Goal: Obtain resource: Download file/media

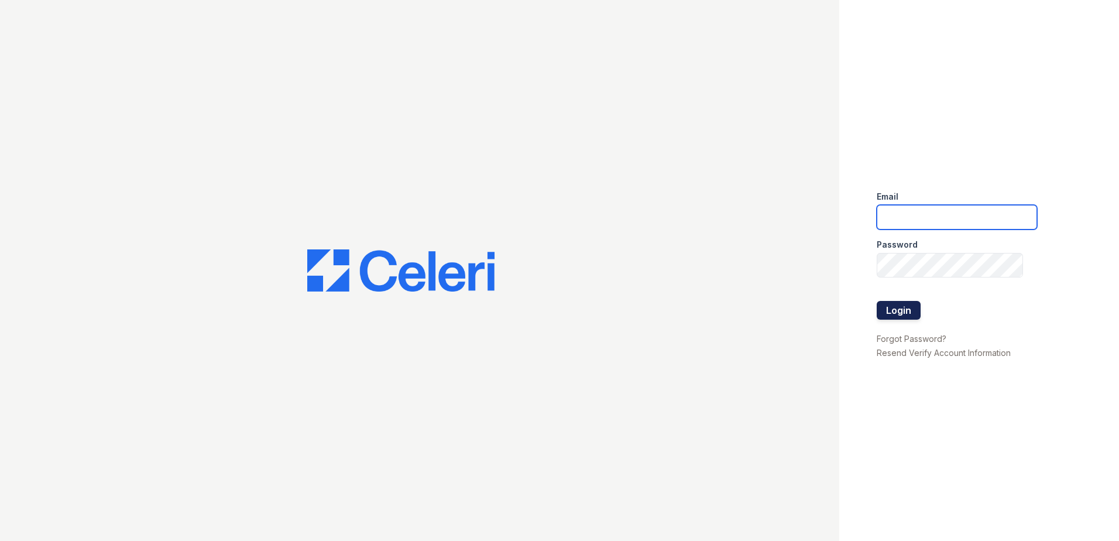
type input "csmith@trinity-pm.com"
click at [904, 310] on button "Login" at bounding box center [899, 310] width 44 height 19
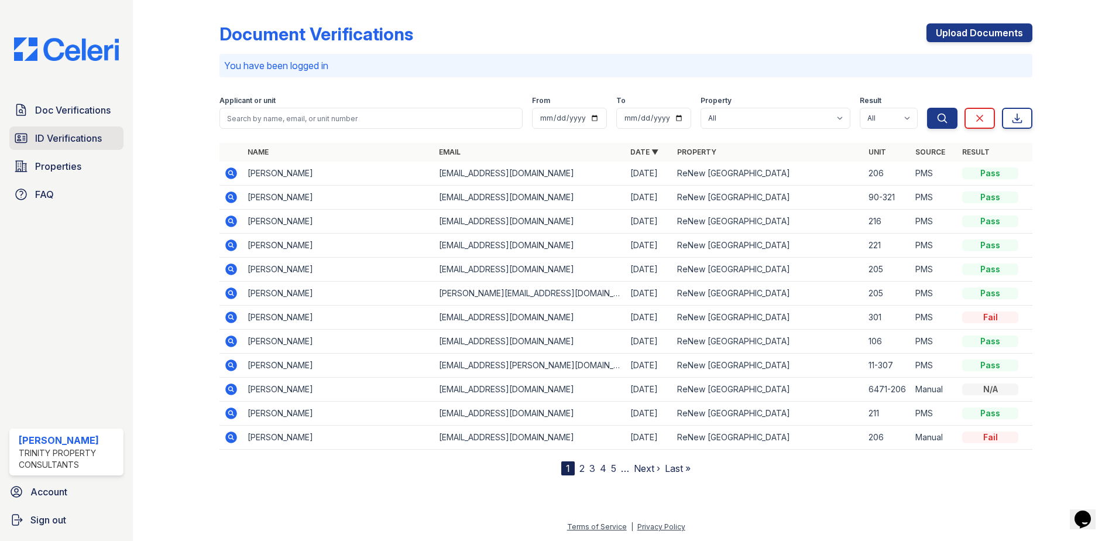
click at [76, 141] on span "ID Verifications" at bounding box center [68, 138] width 67 height 14
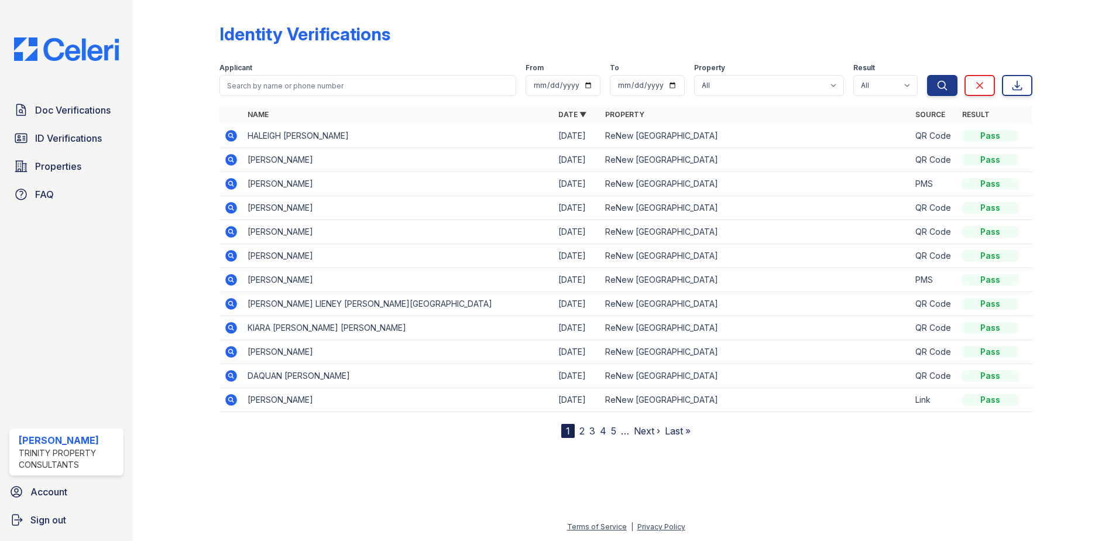
click at [233, 210] on icon at bounding box center [231, 208] width 14 height 14
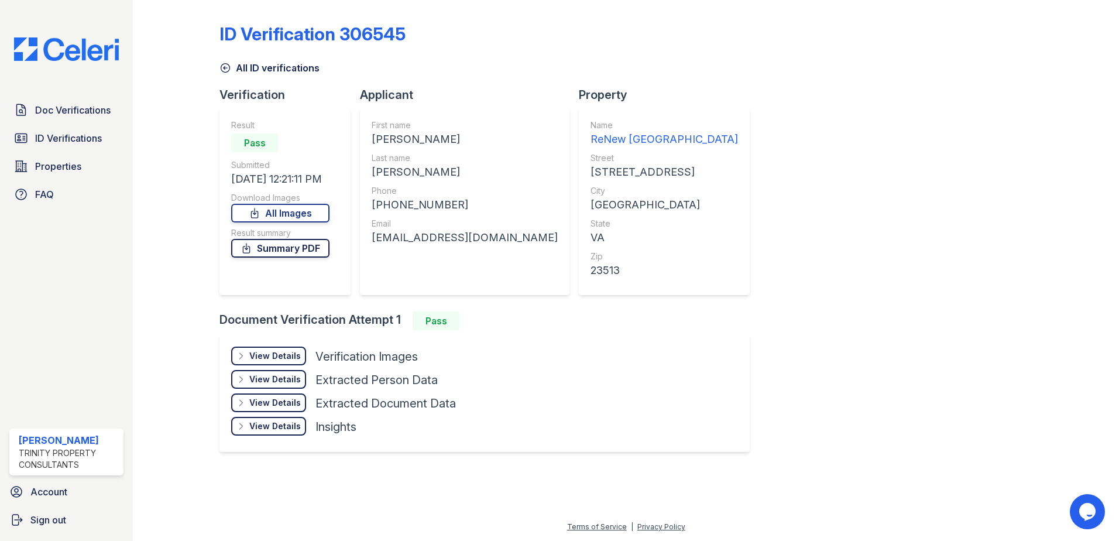
click at [311, 247] on link "Summary PDF" at bounding box center [280, 248] width 98 height 19
click at [276, 213] on link "All Images" at bounding box center [280, 213] width 98 height 19
drag, startPoint x: 46, startPoint y: 138, endPoint x: 90, endPoint y: 153, distance: 45.9
click at [46, 138] on span "ID Verifications" at bounding box center [68, 138] width 67 height 14
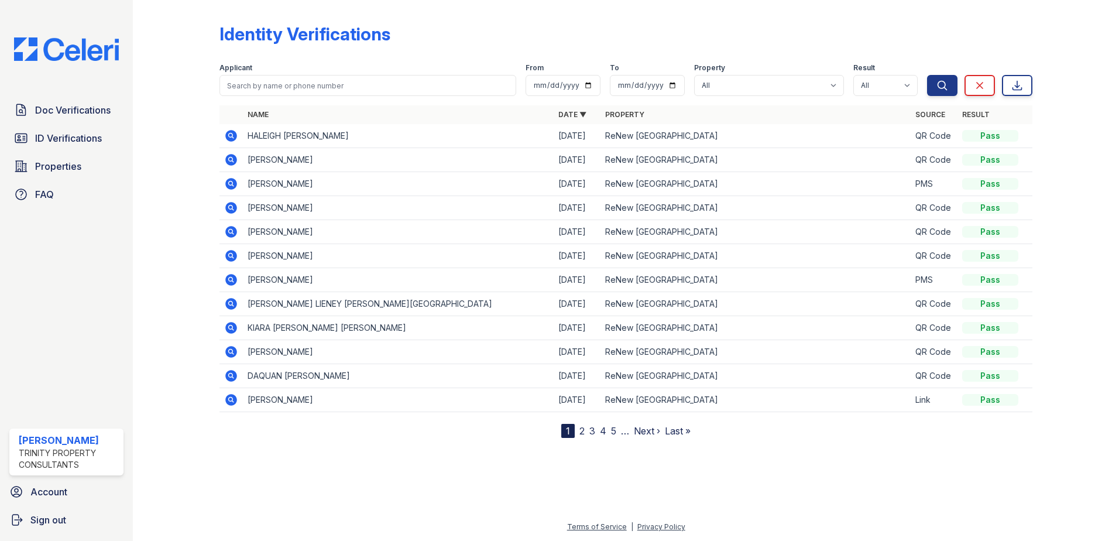
click at [230, 230] on icon at bounding box center [231, 232] width 14 height 14
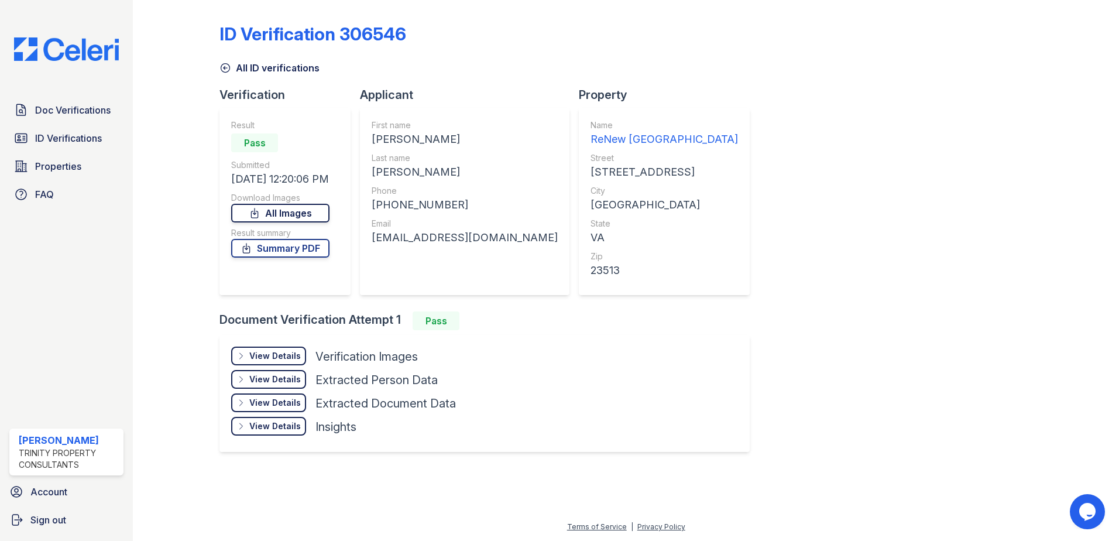
click at [283, 214] on link "All Images" at bounding box center [280, 213] width 98 height 19
click at [310, 252] on link "Summary PDF" at bounding box center [280, 248] width 98 height 19
click at [290, 217] on link "All Images" at bounding box center [280, 213] width 98 height 19
